Goal: Task Accomplishment & Management: Use online tool/utility

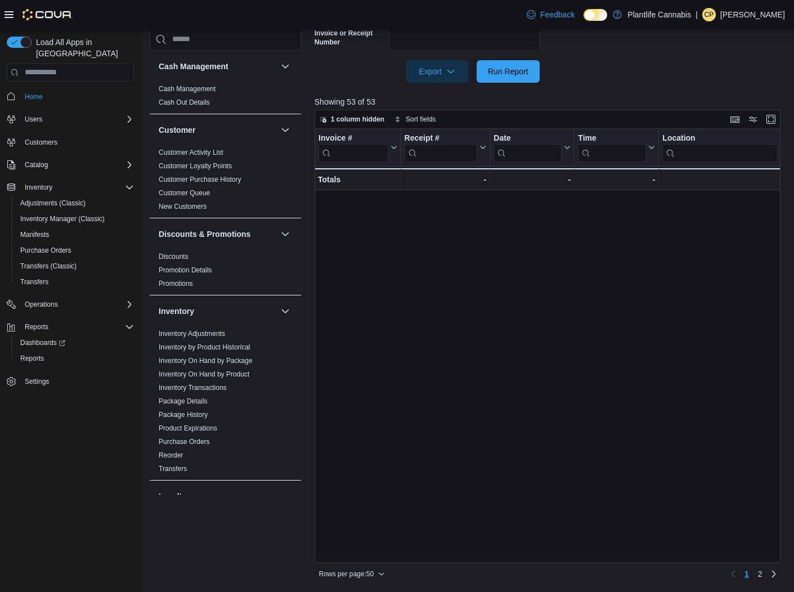
scroll to position [640, 1558]
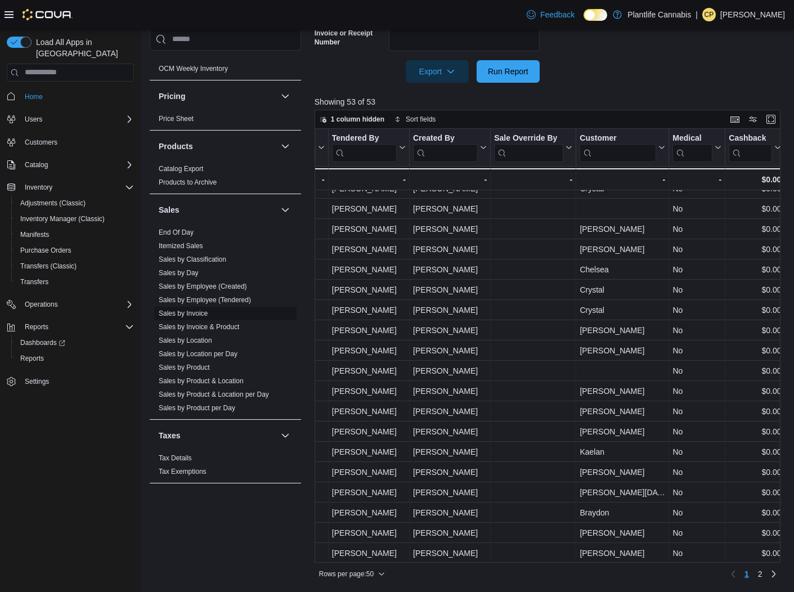
click at [188, 314] on link "Sales by Invoice" at bounding box center [183, 313] width 49 height 8
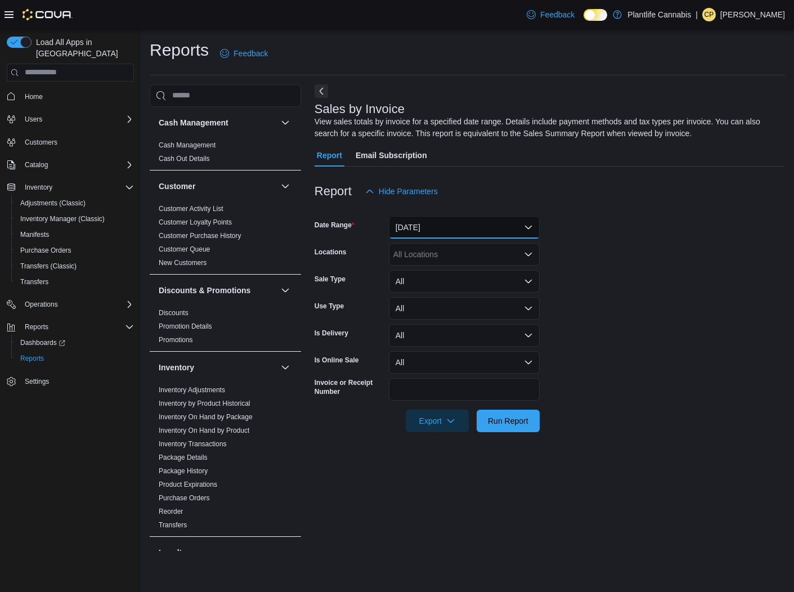
click at [454, 227] on button "Yesterday" at bounding box center [464, 227] width 151 height 22
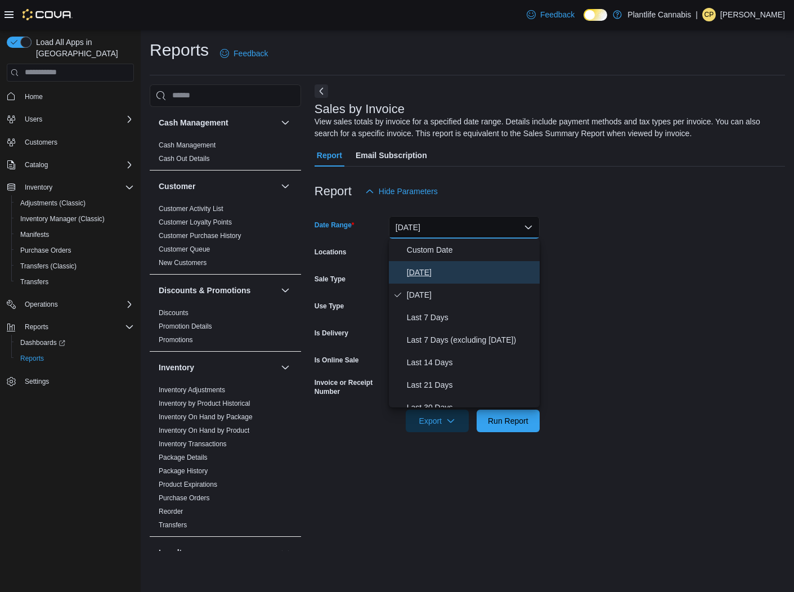
click at [415, 275] on span "[DATE]" at bounding box center [471, 271] width 128 height 13
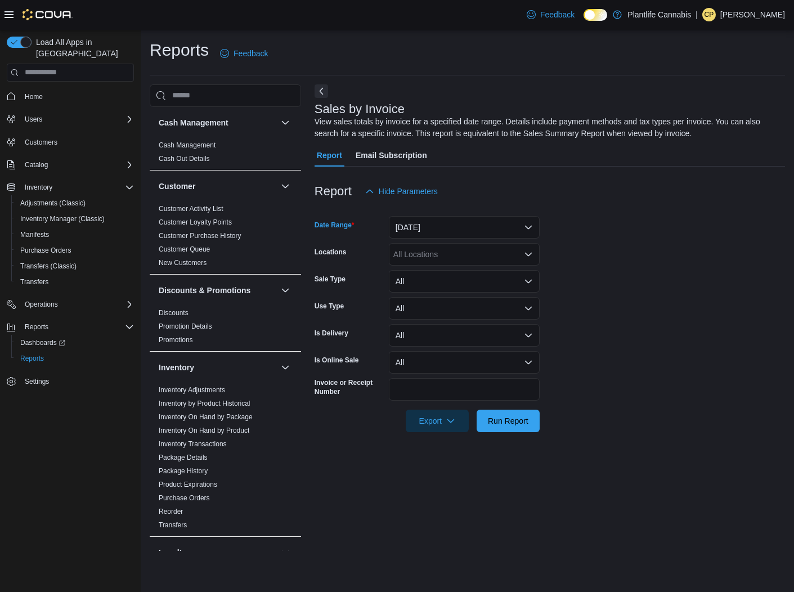
click at [442, 256] on div "All Locations" at bounding box center [464, 254] width 151 height 22
type input "***"
click at [461, 276] on span "Grande Prairie - [GEOGRAPHIC_DATA]" at bounding box center [488, 273] width 140 height 11
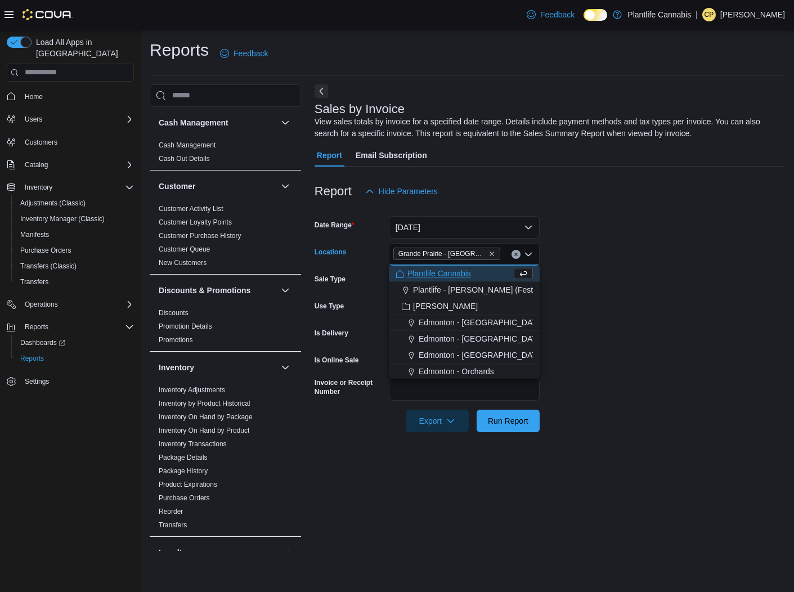
click at [627, 253] on form "Date Range Today Locations Grande Prairie - Cobblestone Combo box. Selected. Gr…" at bounding box center [549, 316] width 470 height 229
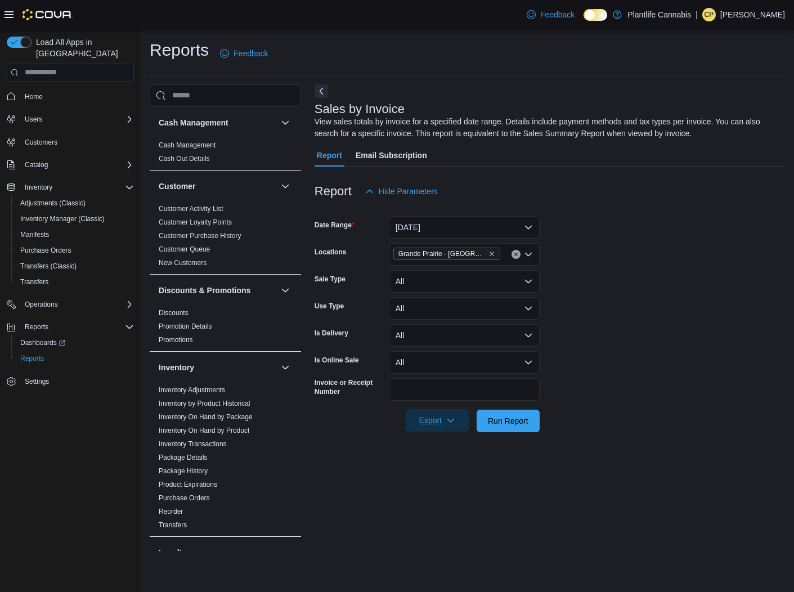
click at [443, 411] on span "Export" at bounding box center [436, 420] width 49 height 22
click at [625, 360] on form "Date Range Today Locations Grande Prairie - Cobblestone Sale Type All Use Type …" at bounding box center [549, 316] width 470 height 229
click at [443, 423] on span "Export" at bounding box center [436, 420] width 49 height 22
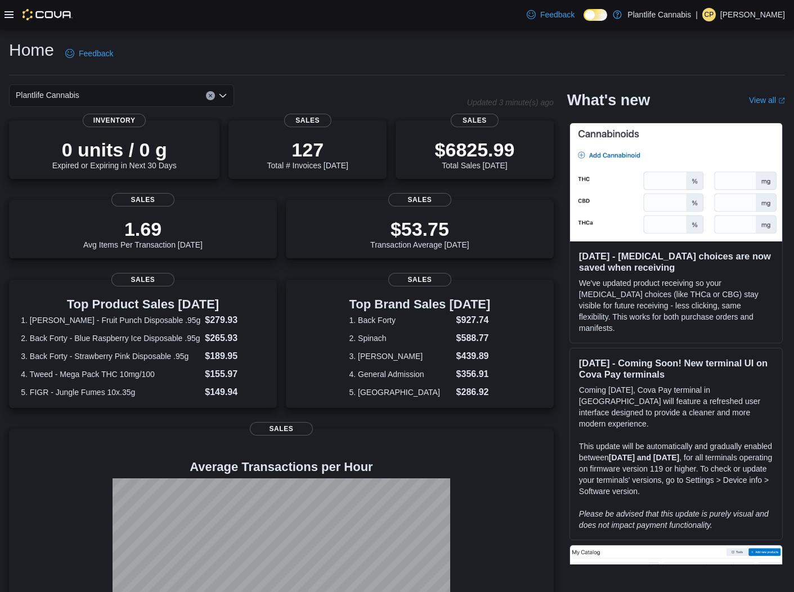
click at [4, 12] on icon at bounding box center [8, 14] width 9 height 7
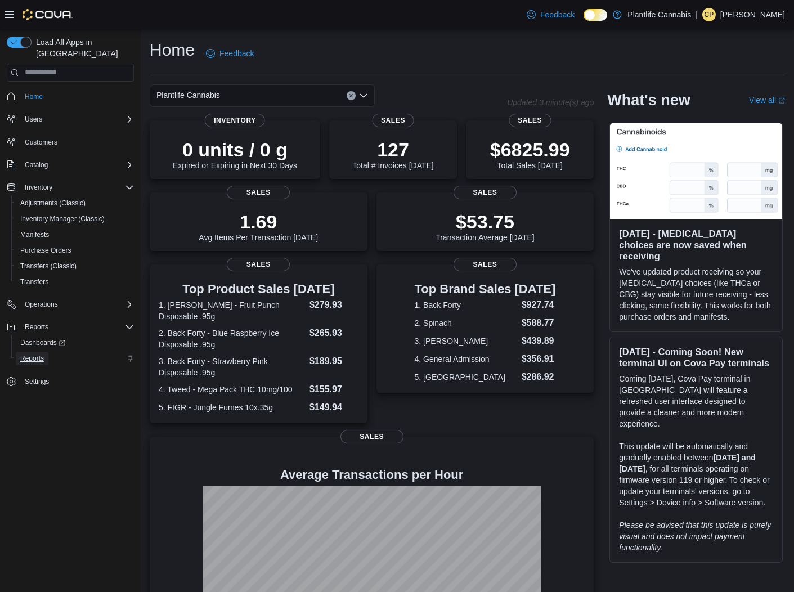
click at [30, 354] on span "Reports" at bounding box center [32, 358] width 24 height 9
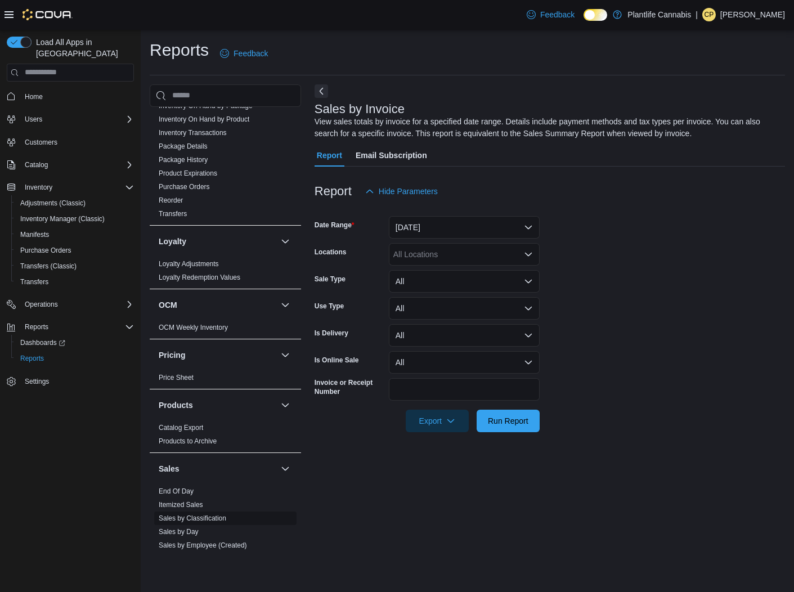
scroll to position [514, 0]
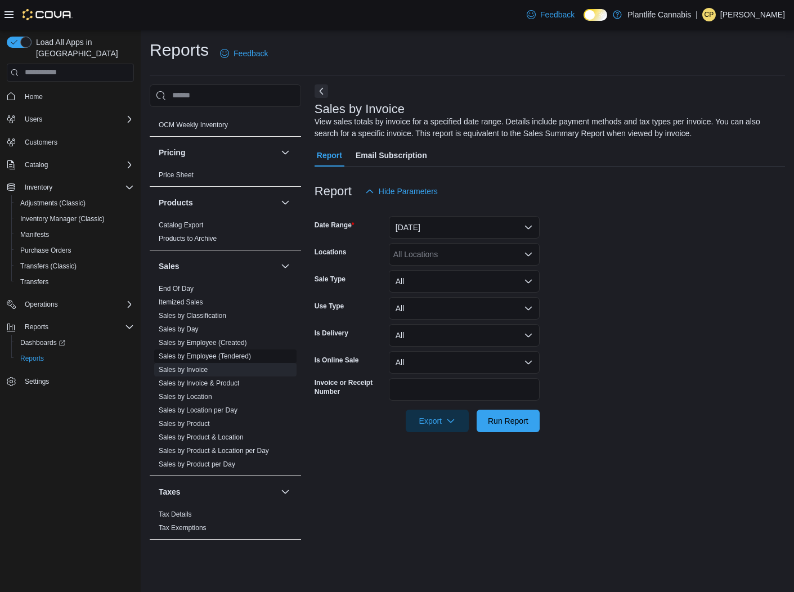
click at [220, 354] on link "Sales by Employee (Tendered)" at bounding box center [205, 356] width 92 height 8
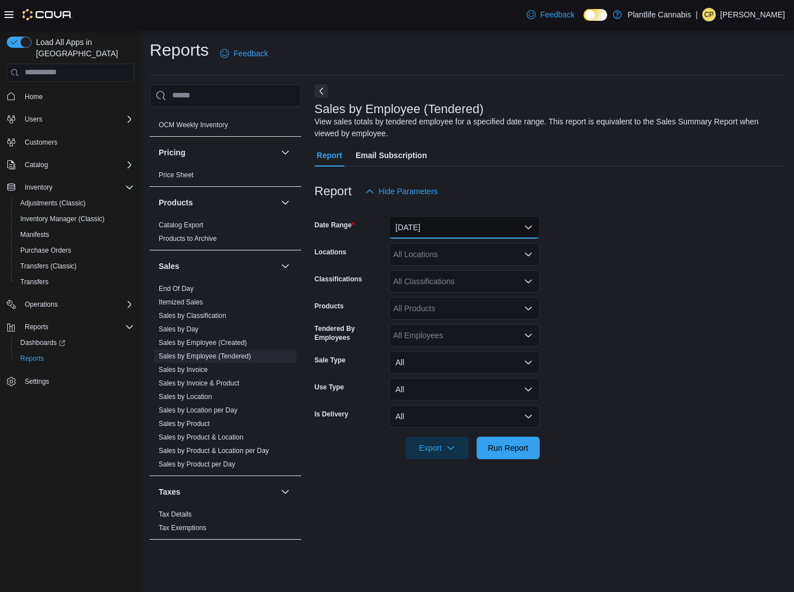
click at [453, 234] on button "Yesterday" at bounding box center [464, 227] width 151 height 22
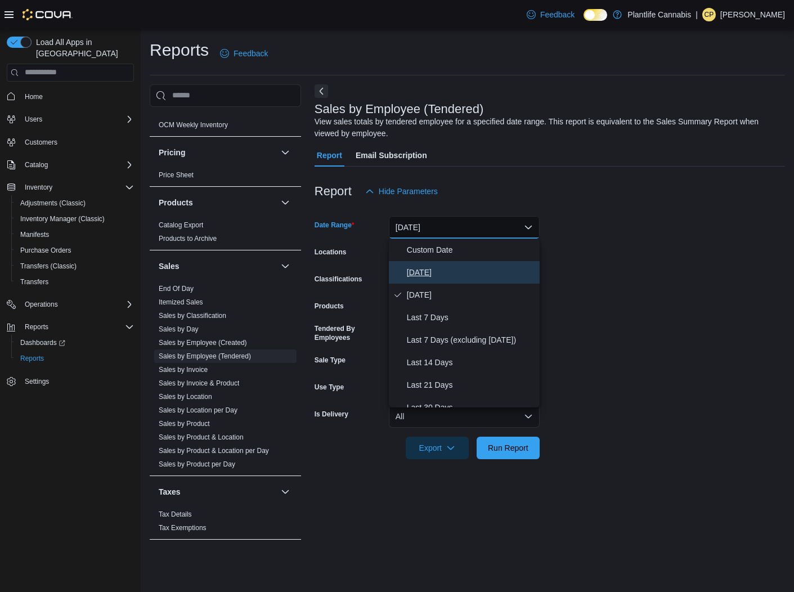
click at [433, 269] on span "[DATE]" at bounding box center [471, 271] width 128 height 13
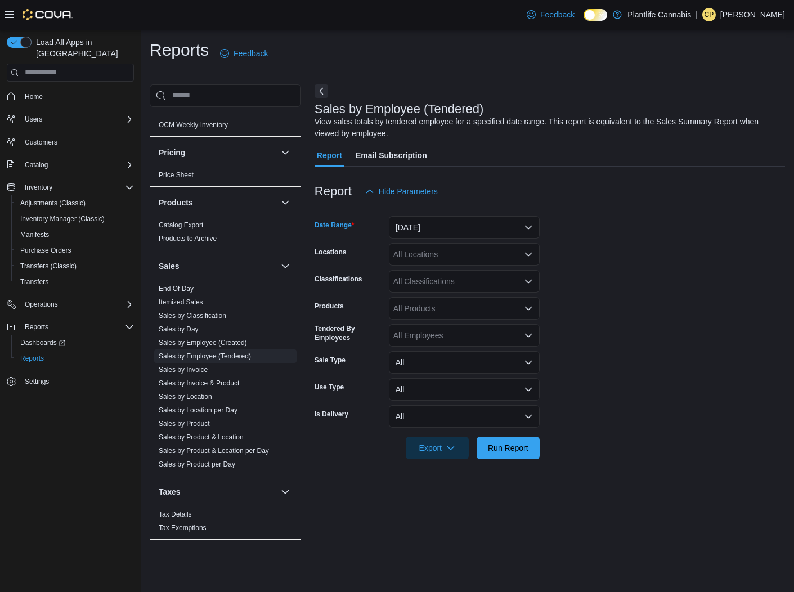
click at [445, 256] on div "All Locations" at bounding box center [464, 254] width 151 height 22
type input "***"
click at [458, 273] on span "Grande Prairie - [GEOGRAPHIC_DATA]" at bounding box center [488, 273] width 140 height 11
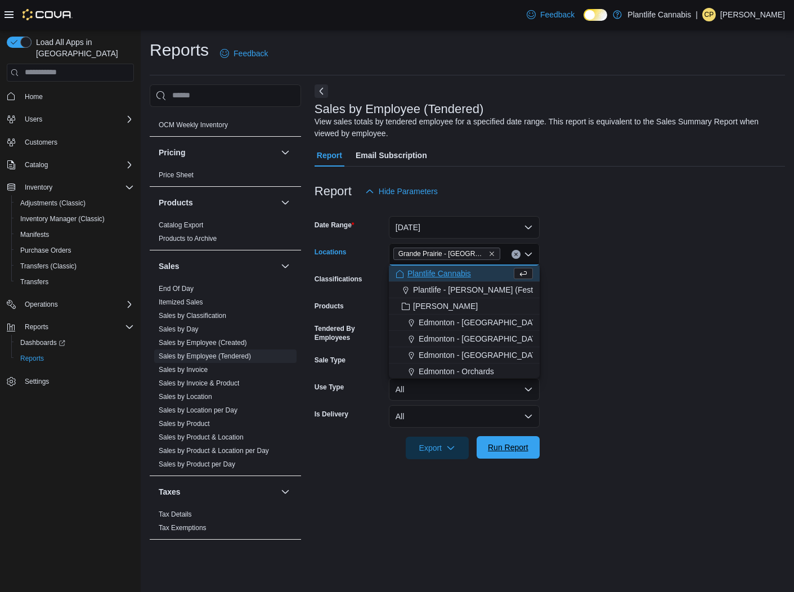
click at [514, 452] on span "Run Report" at bounding box center [508, 447] width 40 height 11
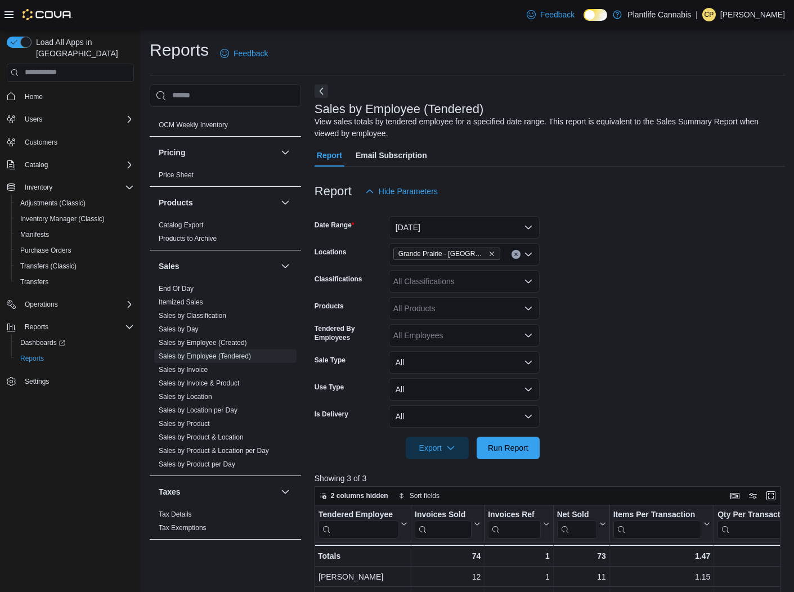
click at [13, 17] on icon at bounding box center [8, 14] width 9 height 7
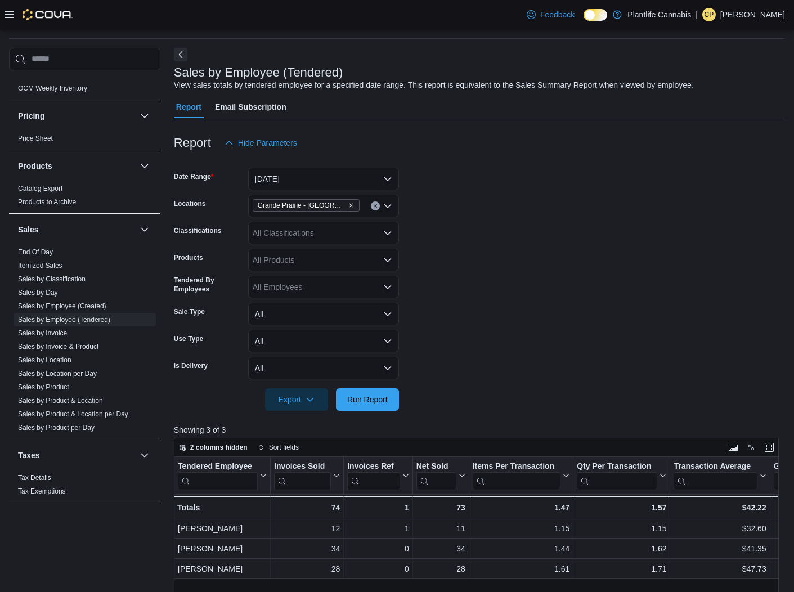
scroll to position [42, 0]
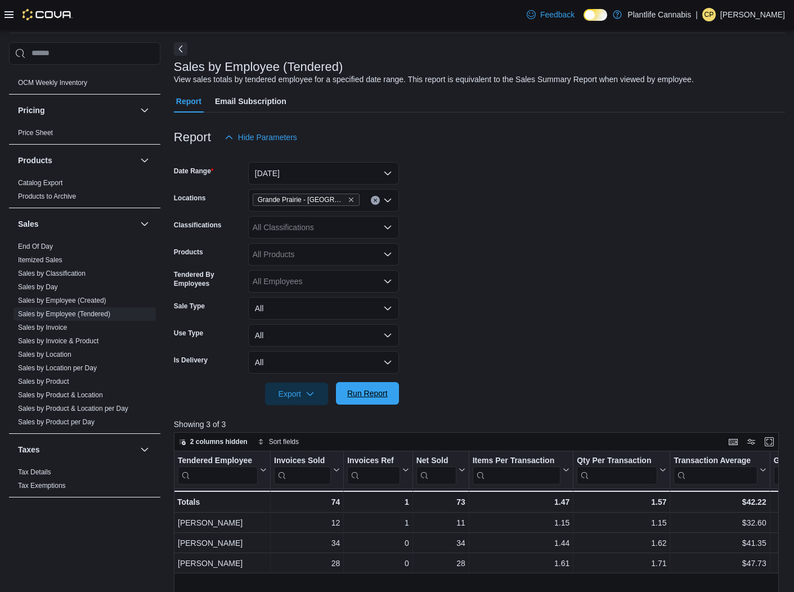
click at [368, 393] on span "Run Report" at bounding box center [367, 393] width 40 height 11
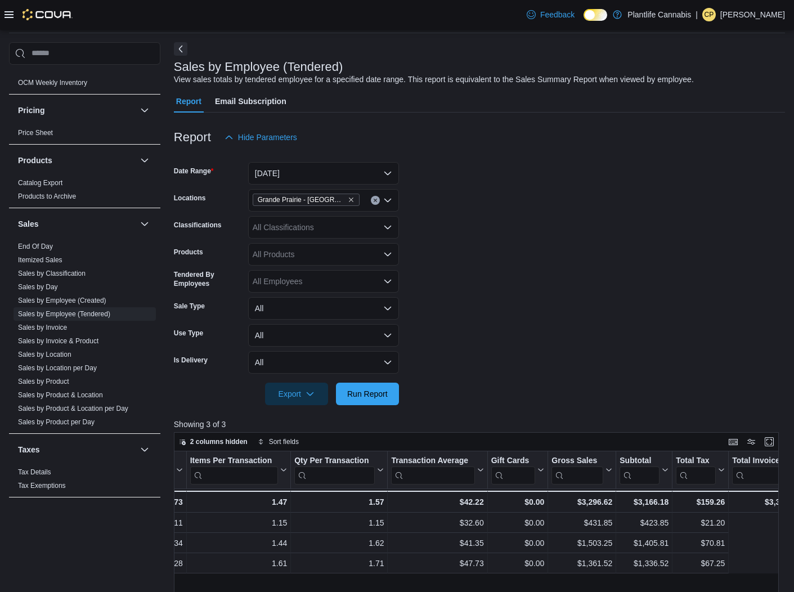
scroll to position [0, 0]
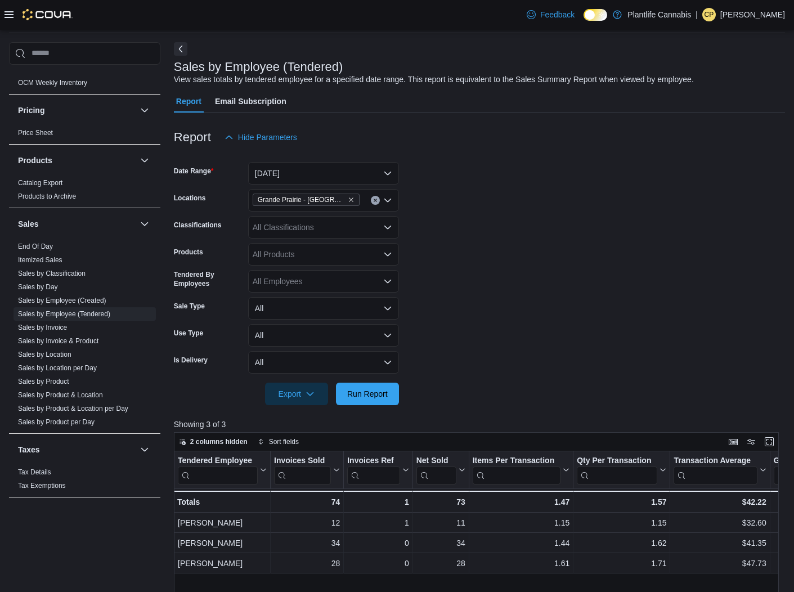
click at [584, 299] on form "Date Range Today Locations Grande Prairie - Cobblestone Classifications All Cla…" at bounding box center [479, 276] width 611 height 256
click at [638, 236] on form "Date Range Today Locations Grande Prairie - Cobblestone Classifications All Cla…" at bounding box center [479, 276] width 611 height 256
click at [364, 394] on span "Run Report" at bounding box center [367, 393] width 40 height 11
